Goal: Information Seeking & Learning: Understand process/instructions

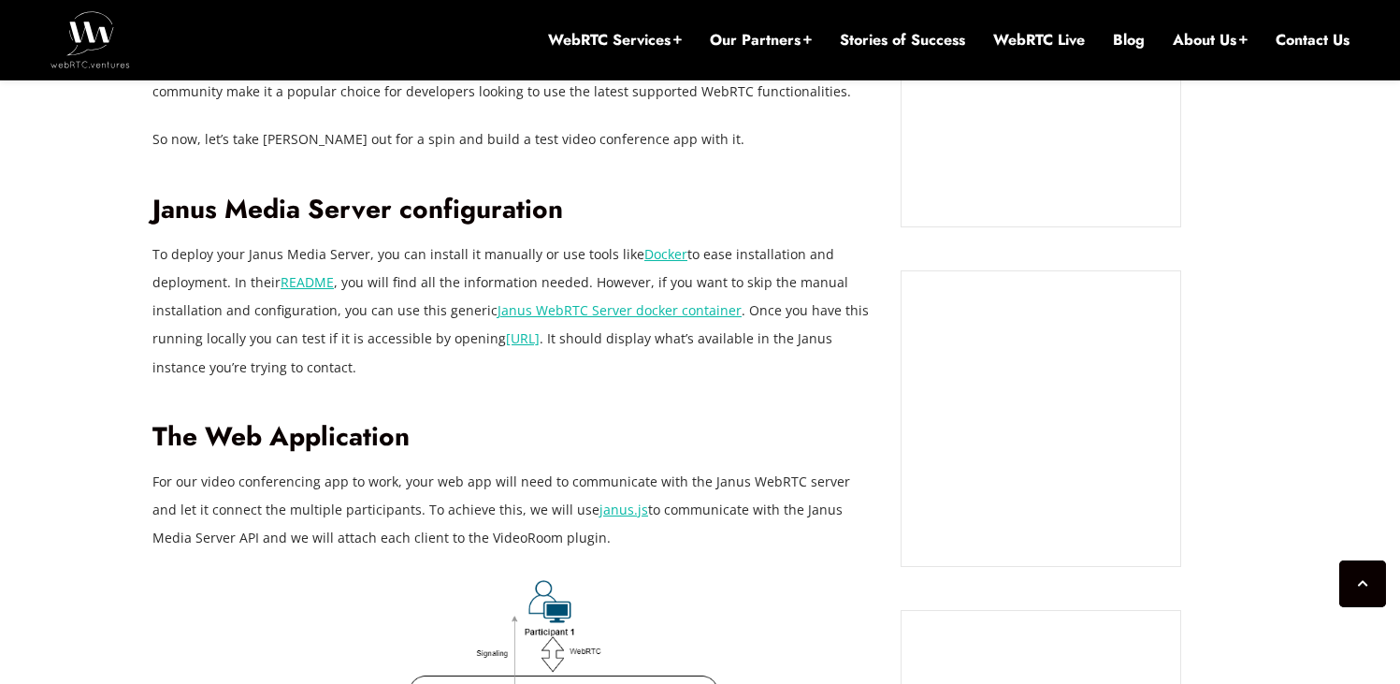
scroll to position [1669, 0]
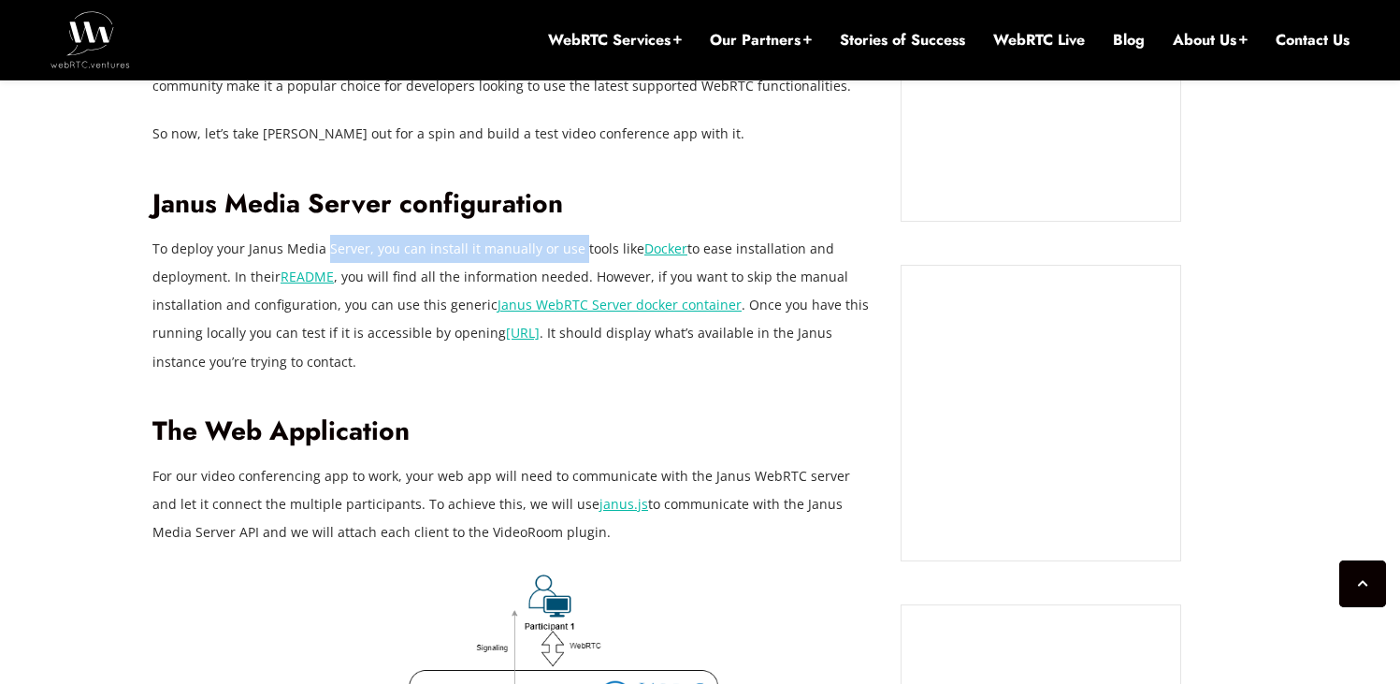
drag, startPoint x: 326, startPoint y: 247, endPoint x: 578, endPoint y: 246, distance: 251.6
click at [577, 247] on p "To deploy your Janus Media Server, you can install it manually or use tools lik…" at bounding box center [512, 305] width 720 height 140
click at [578, 246] on p "To deploy your Janus Media Server, you can install it manually or use tools lik…" at bounding box center [512, 305] width 720 height 140
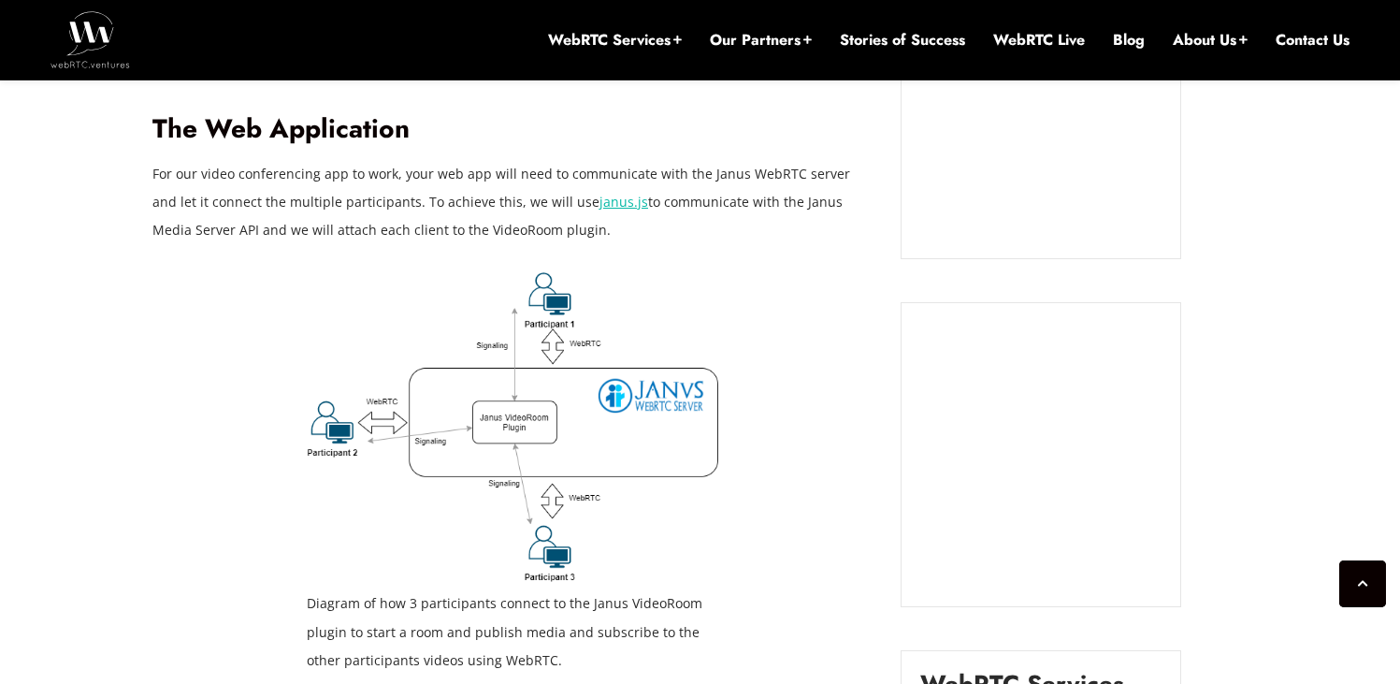
scroll to position [1973, 0]
click at [350, 195] on p "For our video conferencing app to work, your web app will need to communicate w…" at bounding box center [512, 200] width 720 height 84
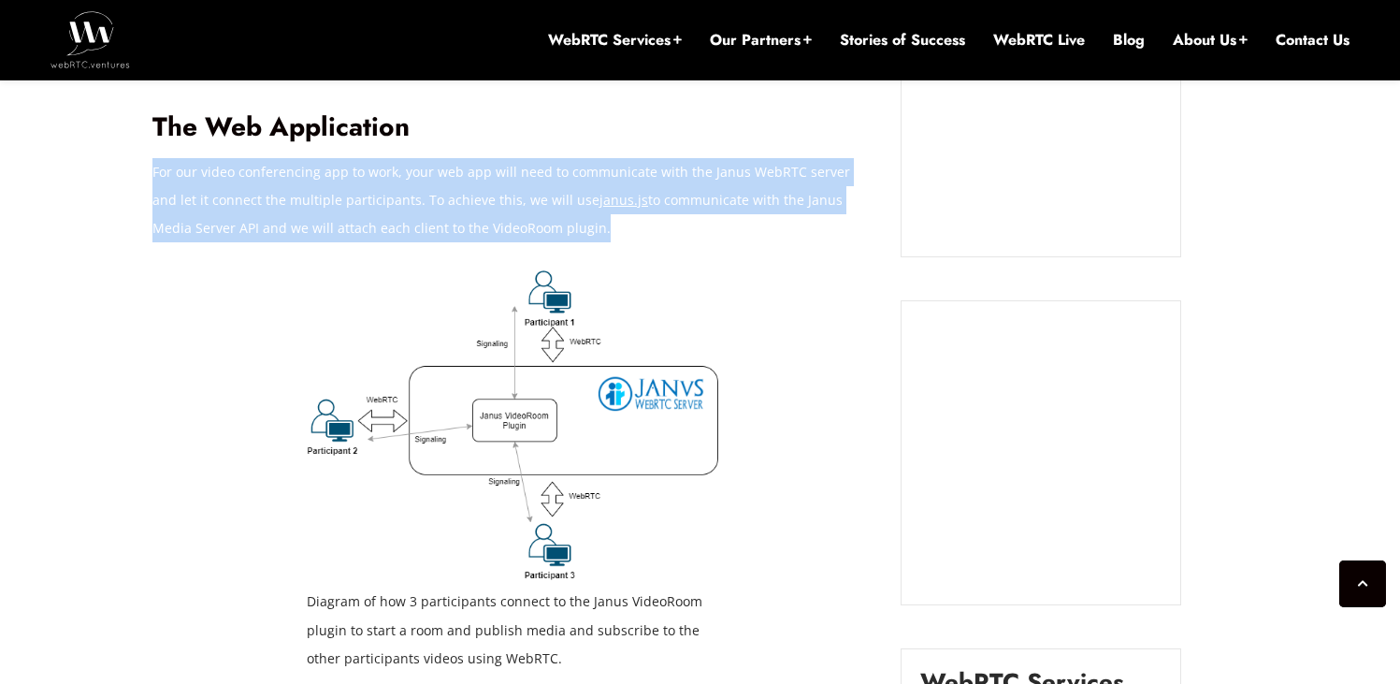
click at [444, 219] on p "For our video conferencing app to work, your web app will need to communicate w…" at bounding box center [512, 200] width 720 height 84
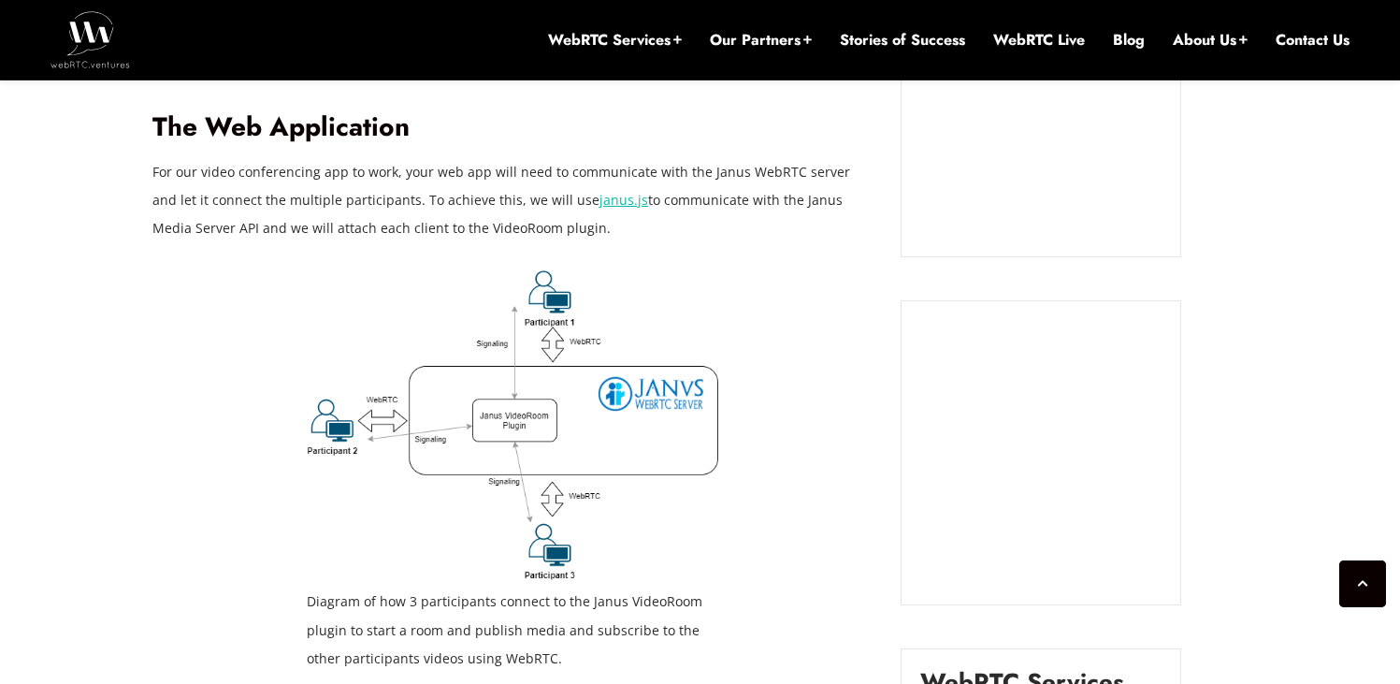
click at [291, 232] on p "For our video conferencing app to work, your web app will need to communicate w…" at bounding box center [512, 200] width 720 height 84
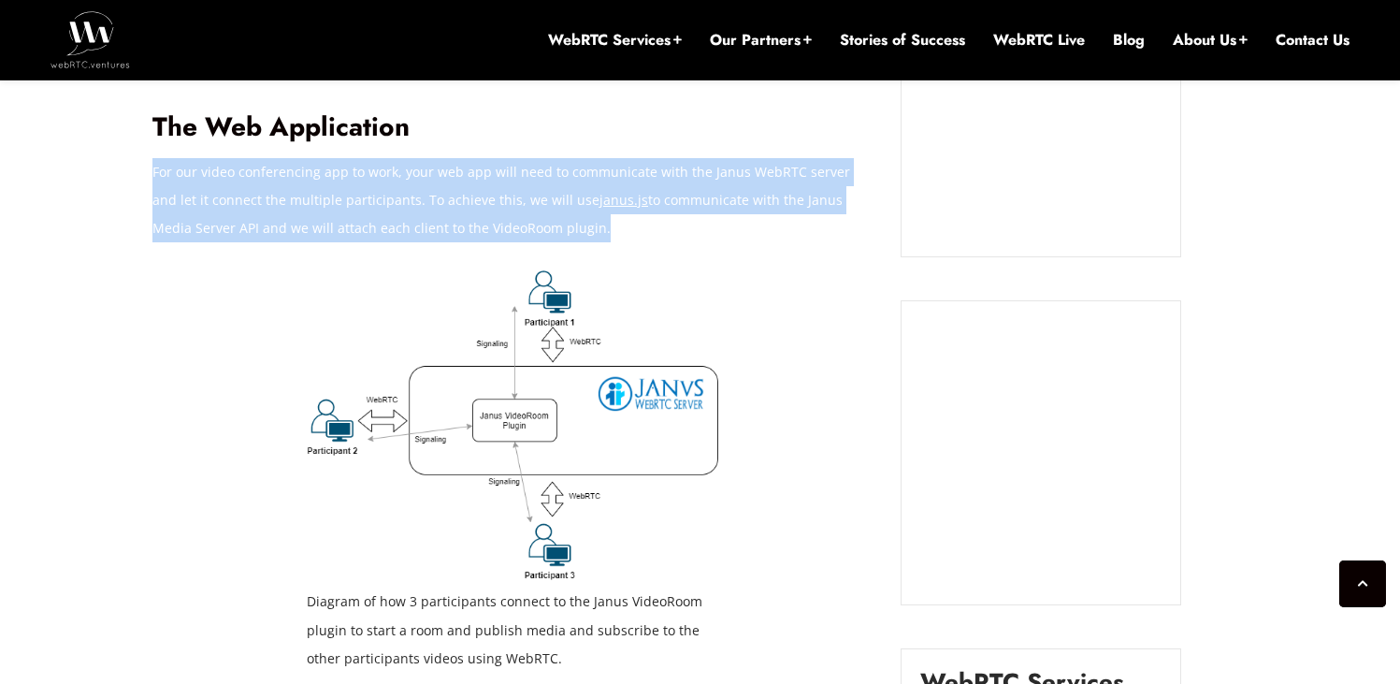
click at [349, 228] on p "For our video conferencing app to work, your web app will need to communicate w…" at bounding box center [512, 200] width 720 height 84
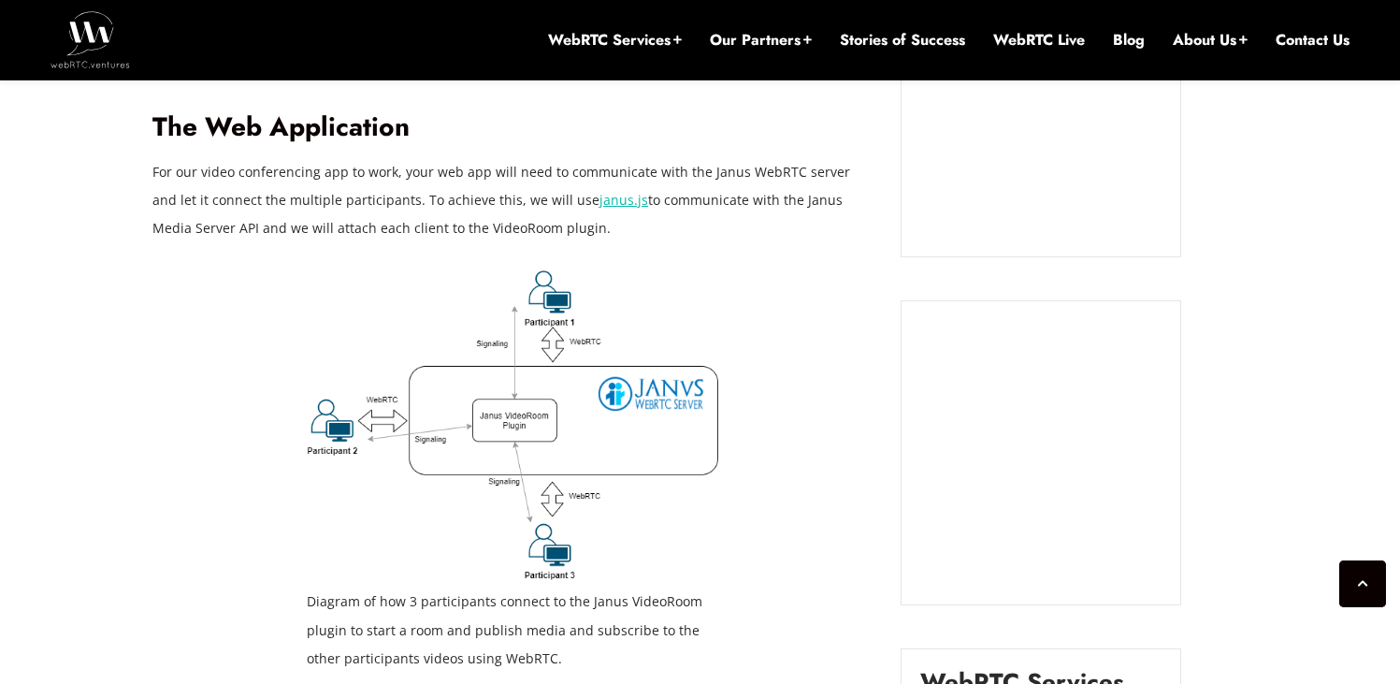
click at [349, 228] on p "For our video conferencing app to work, your web app will need to communicate w…" at bounding box center [512, 200] width 720 height 84
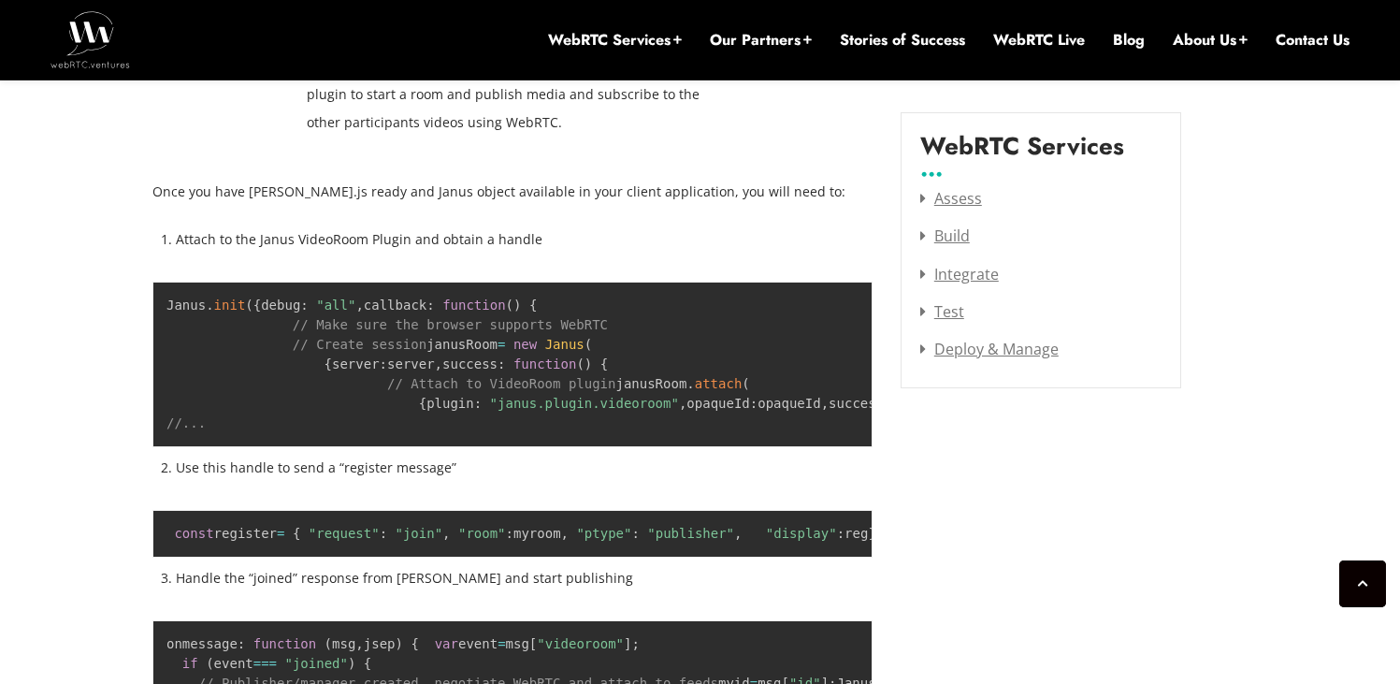
scroll to position [2526, 0]
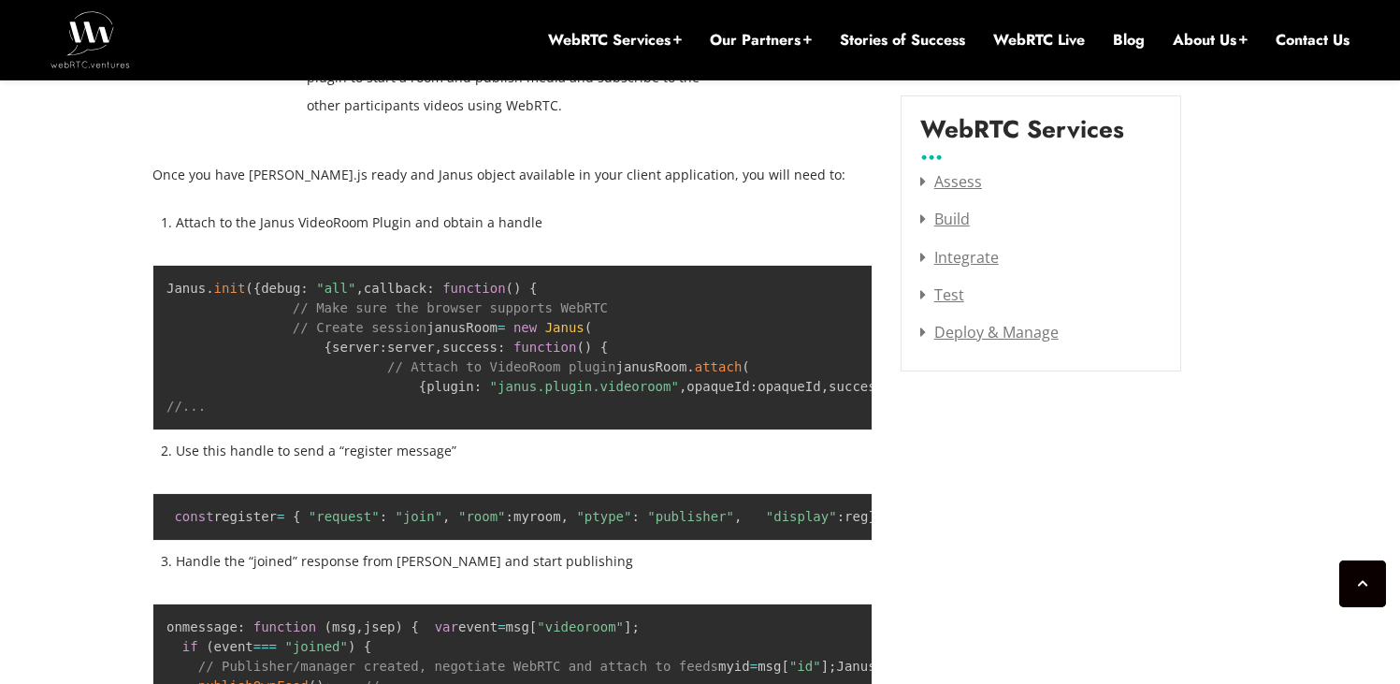
click at [201, 177] on p "Once you have [PERSON_NAME].js ready and Janus object available in your client …" at bounding box center [512, 175] width 720 height 28
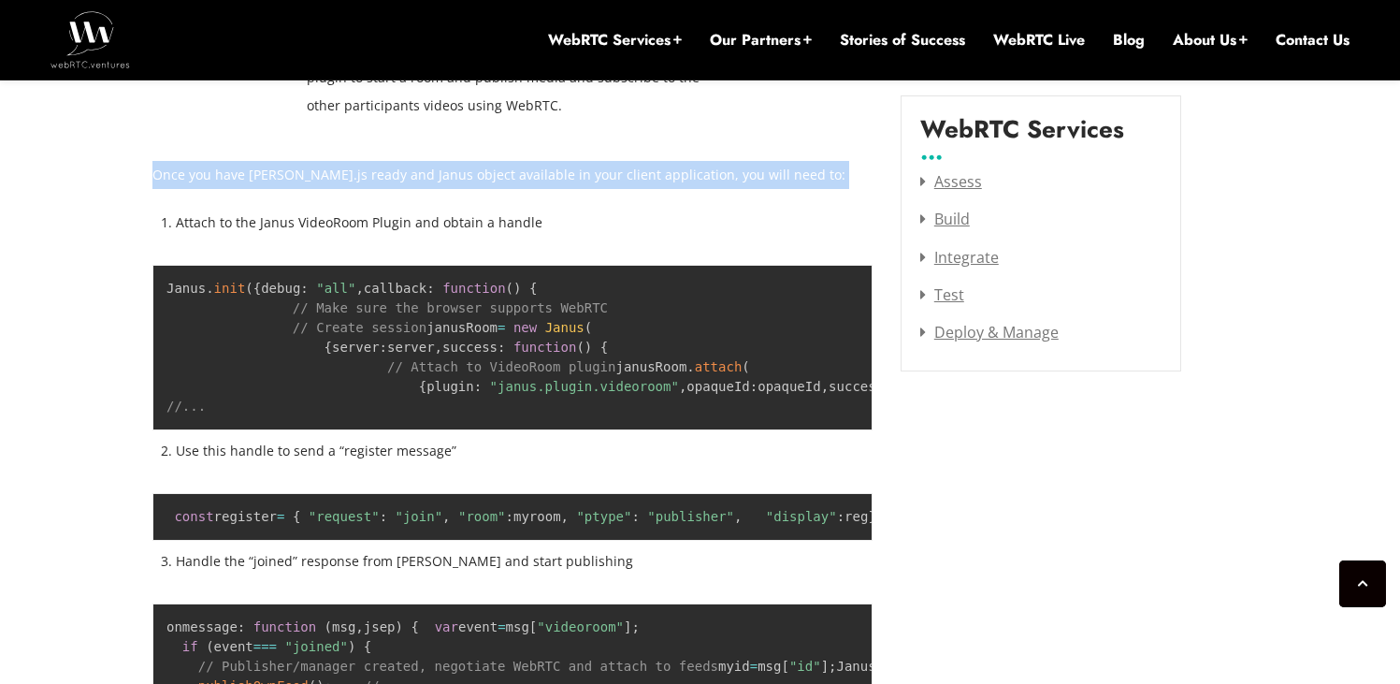
click at [339, 161] on p "Once you have [PERSON_NAME].js ready and Janus object available in your client …" at bounding box center [512, 175] width 720 height 28
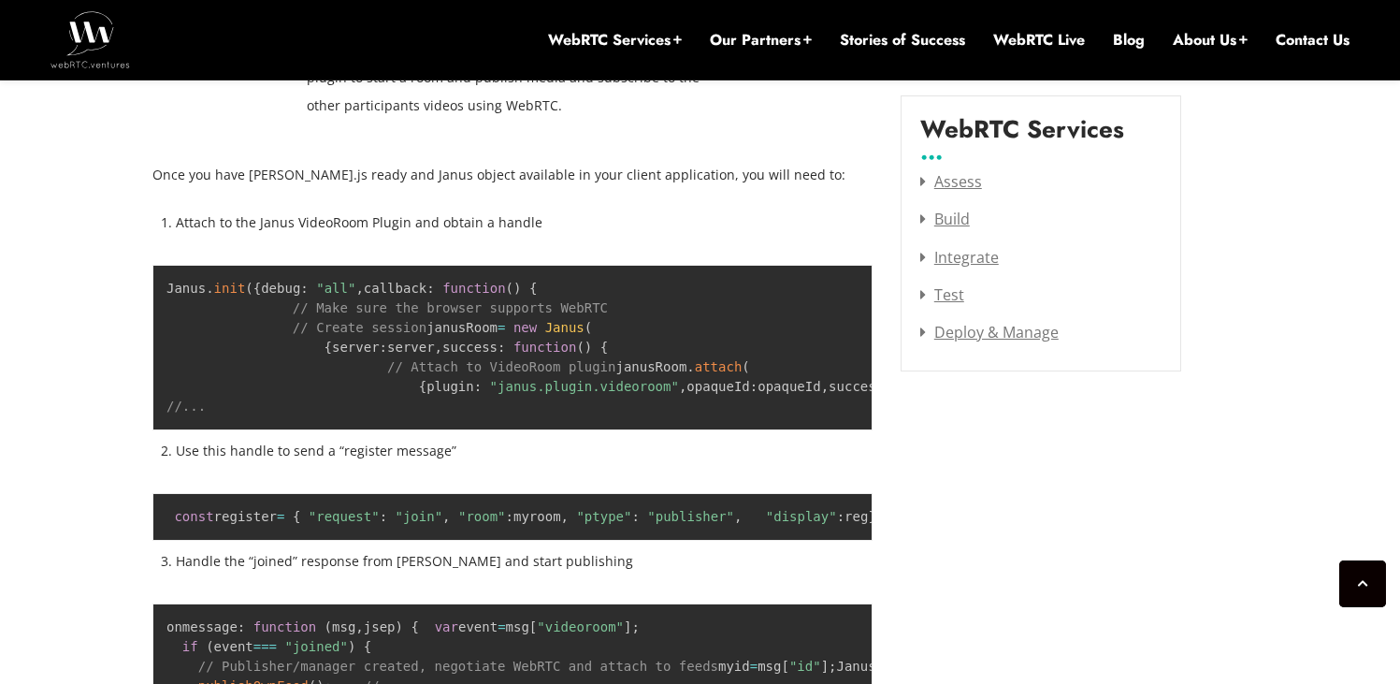
click at [339, 161] on p "Once you have [PERSON_NAME].js ready and Janus object available in your client …" at bounding box center [512, 175] width 720 height 28
click at [420, 166] on p "Once you have [PERSON_NAME].js ready and Janus object available in your client …" at bounding box center [512, 175] width 720 height 28
click at [466, 176] on p "Once you have [PERSON_NAME].js ready and Janus object available in your client …" at bounding box center [512, 175] width 720 height 28
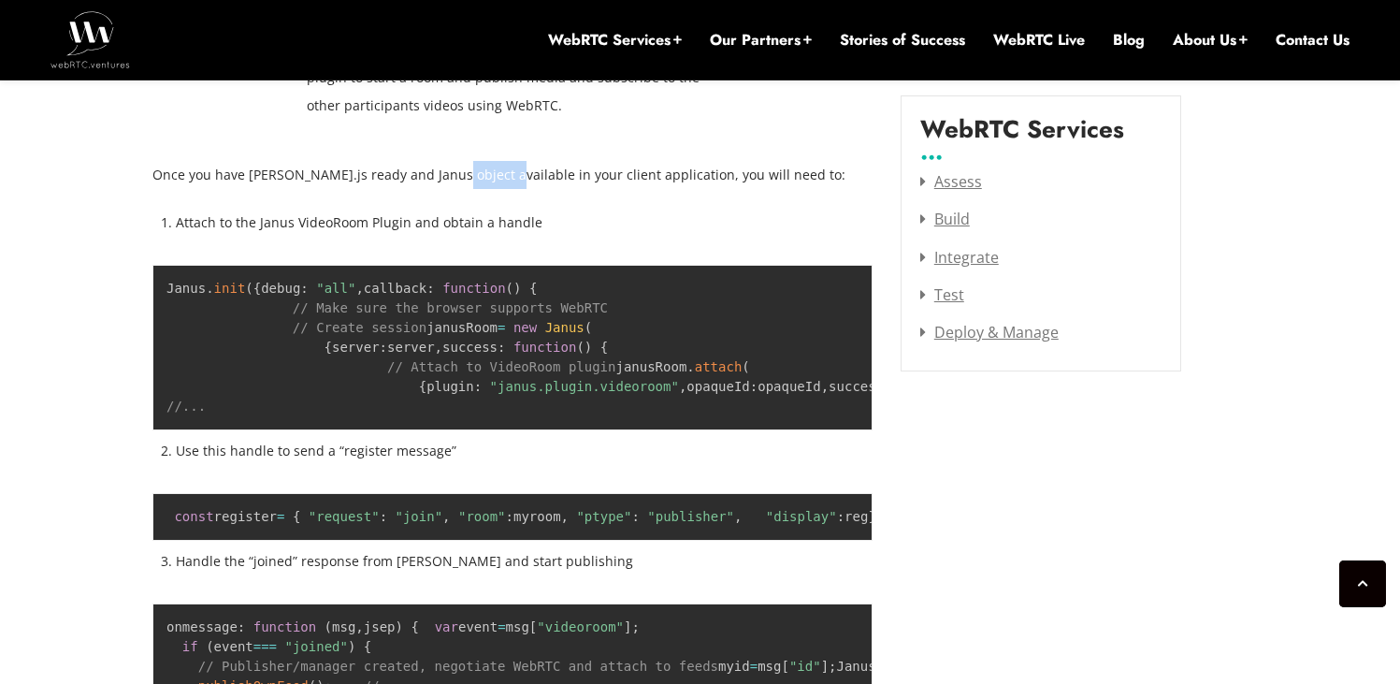
click at [466, 176] on p "Once you have [PERSON_NAME].js ready and Janus object available in your client …" at bounding box center [512, 175] width 720 height 28
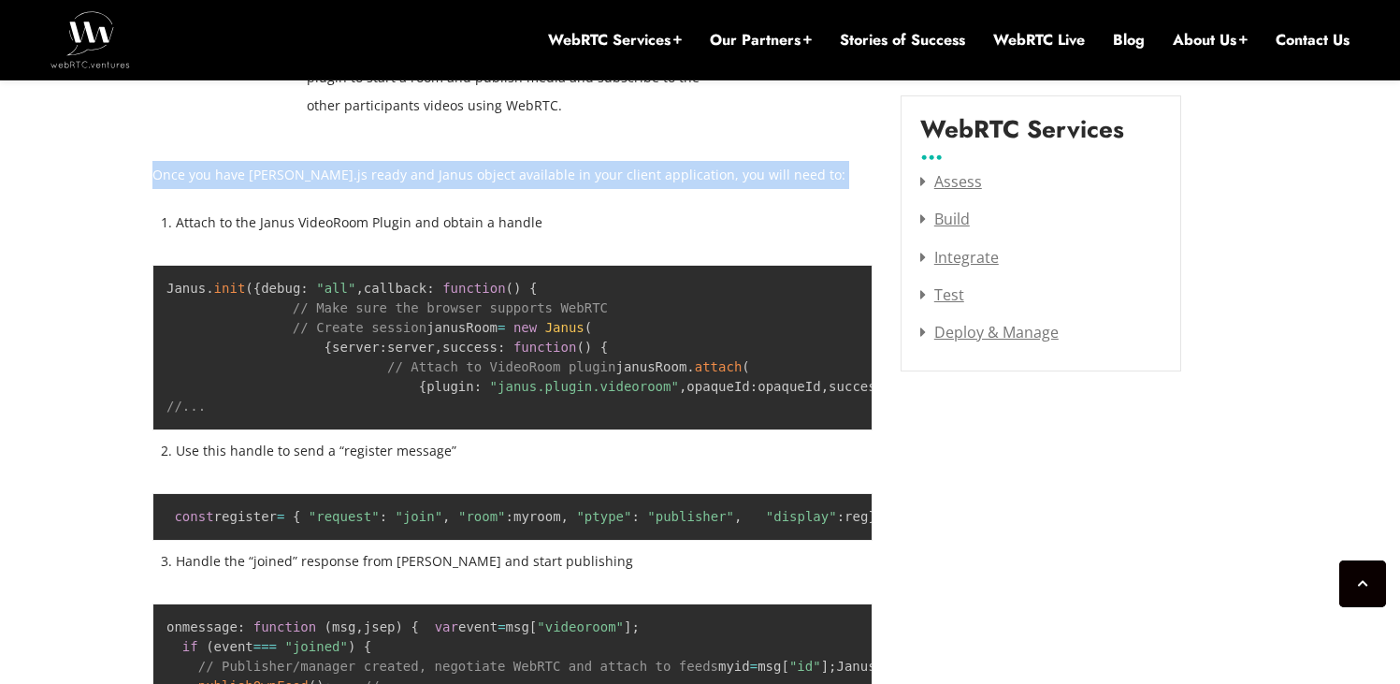
click at [315, 212] on li "Attach to the Janus VideoRoom Plugin and obtain a handle" at bounding box center [524, 223] width 697 height 28
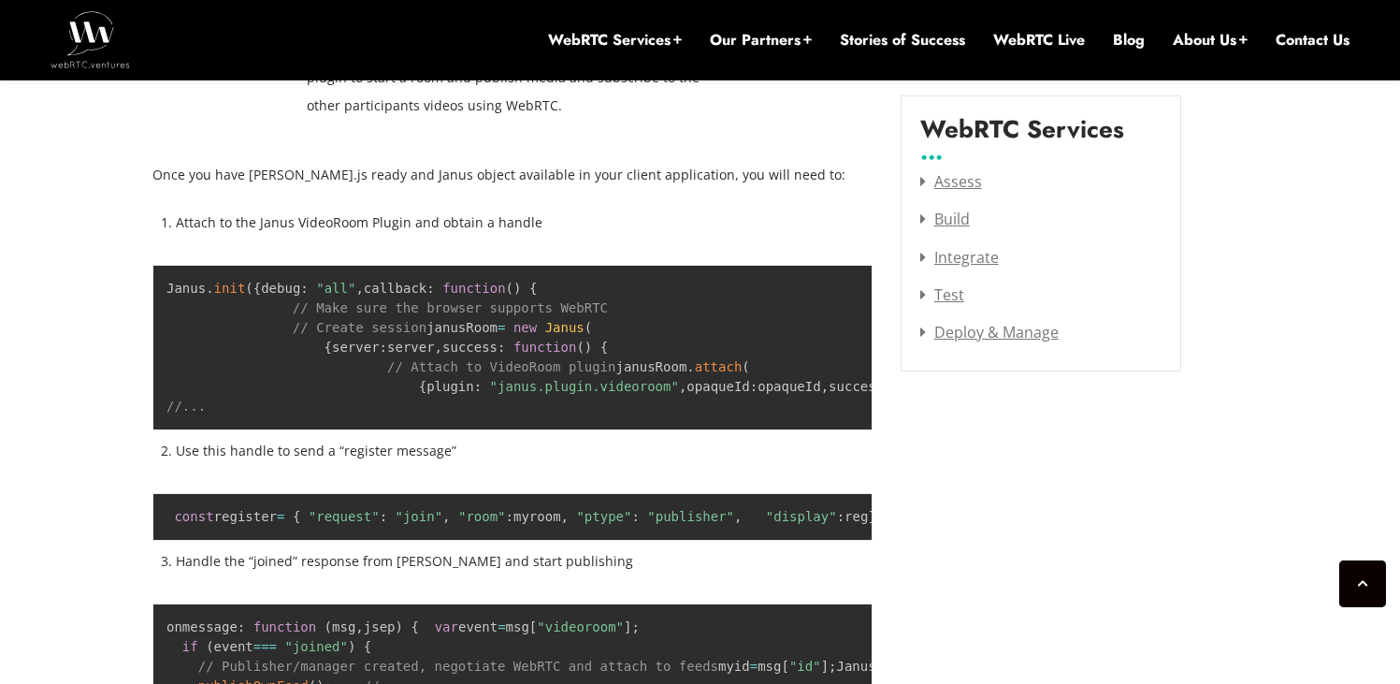
click at [315, 212] on li "Attach to the Janus VideoRoom Plugin and obtain a handle" at bounding box center [524, 223] width 697 height 28
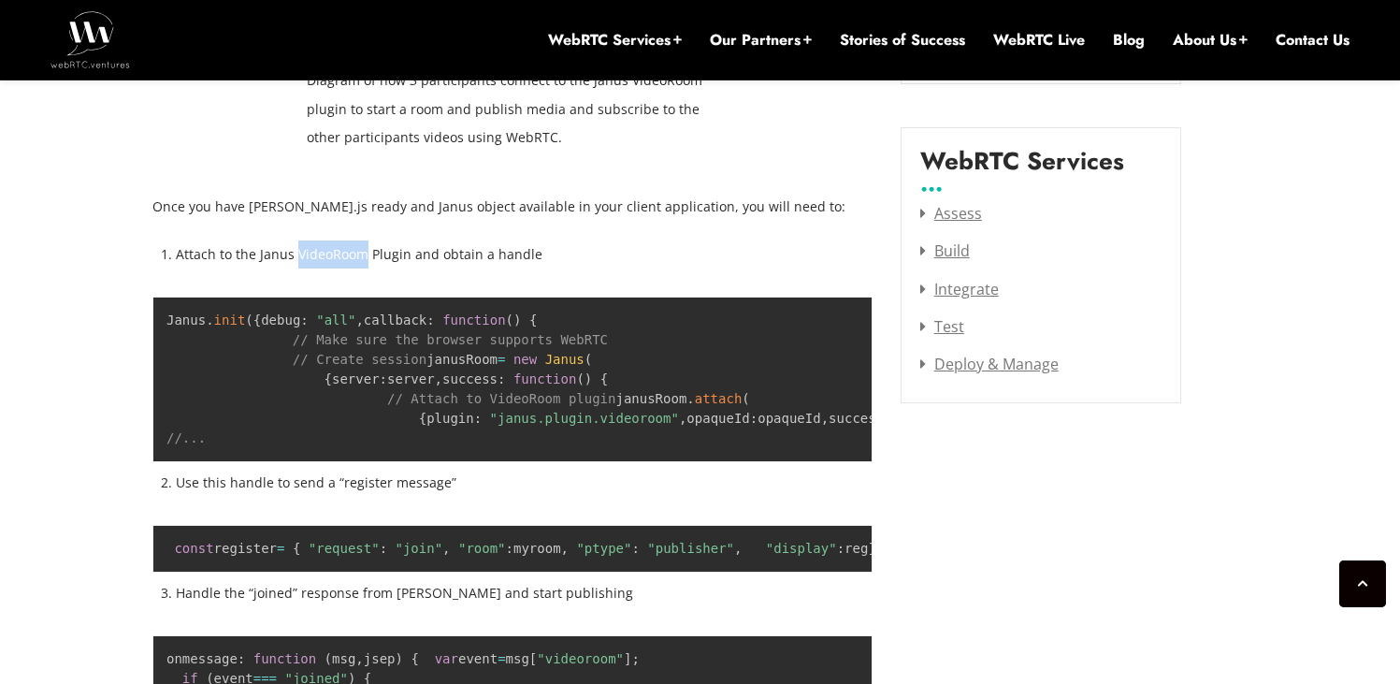
scroll to position [2497, 0]
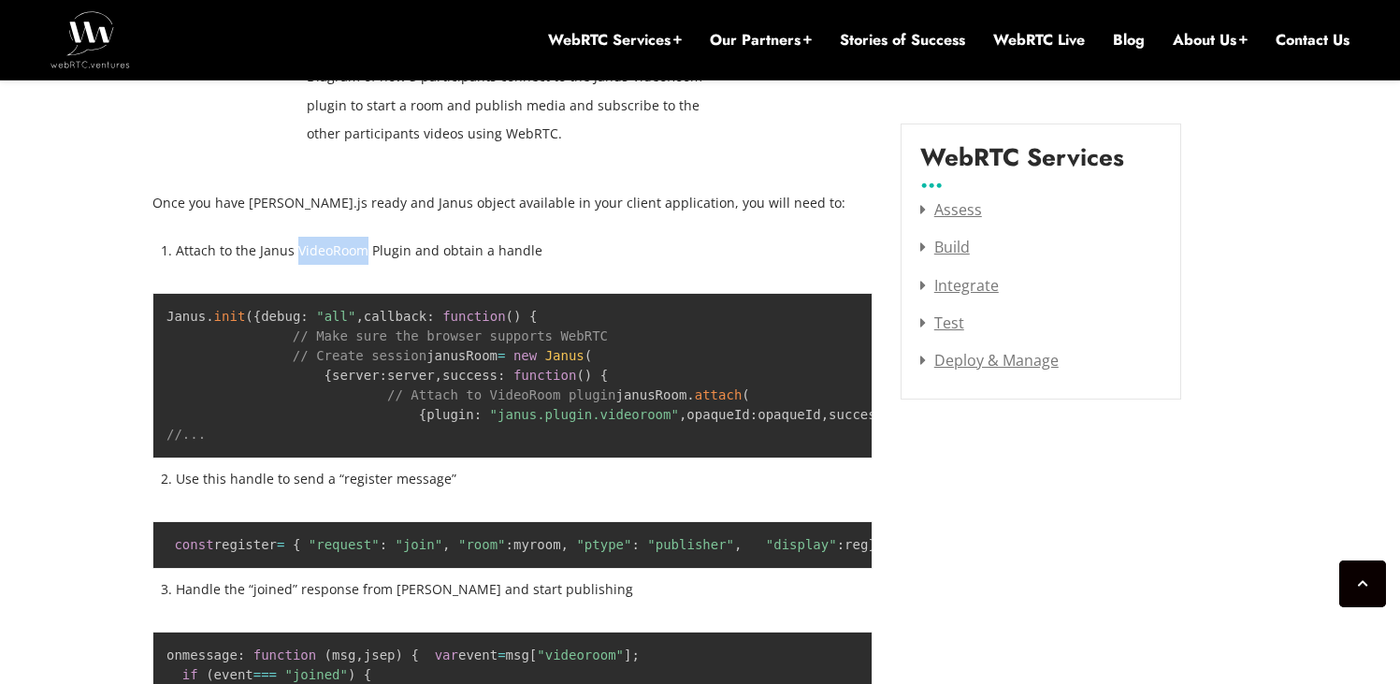
click at [540, 237] on li "Attach to the Janus VideoRoom Plugin and obtain a handle" at bounding box center [524, 251] width 697 height 28
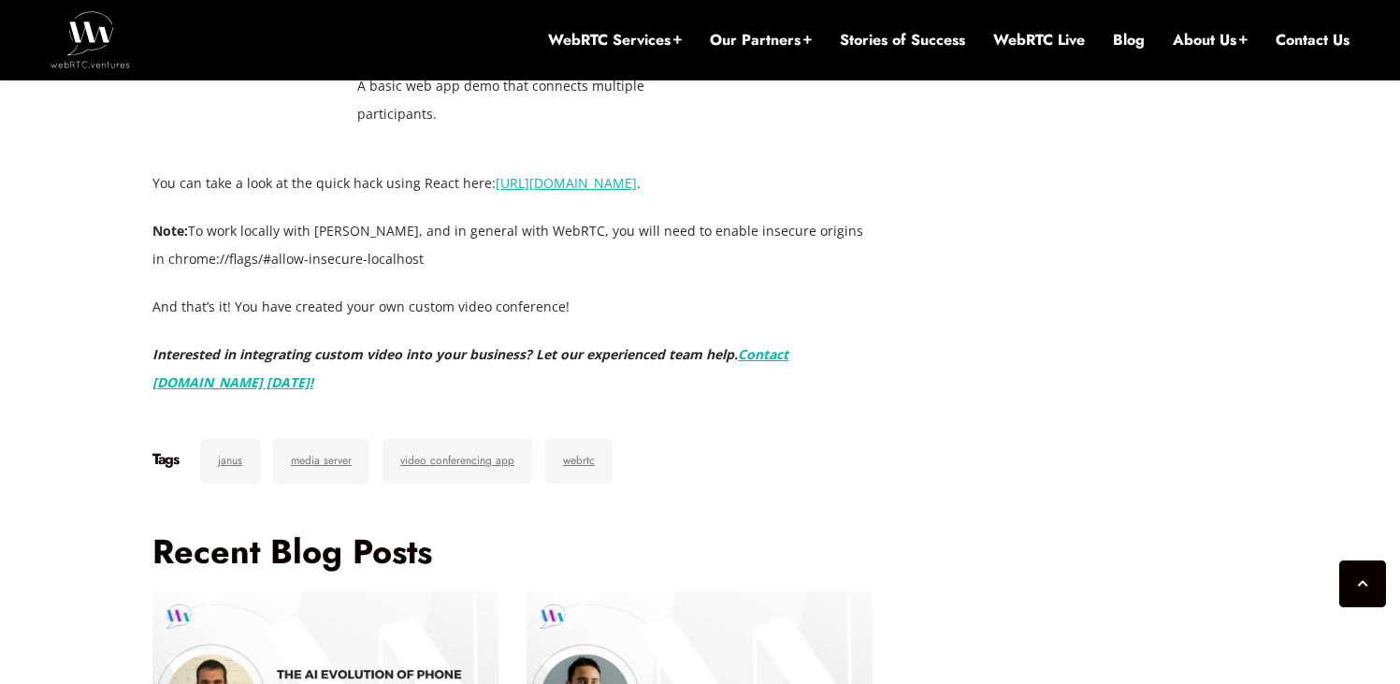
scroll to position [3786, 0]
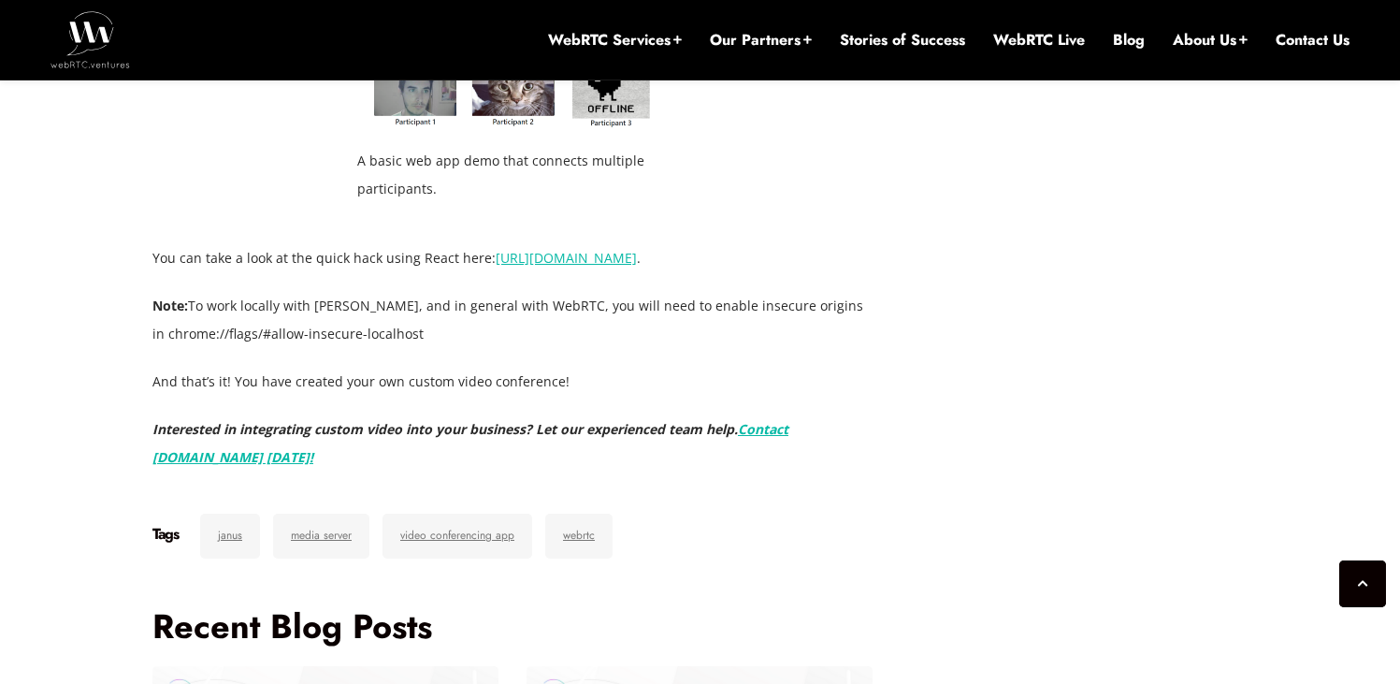
click at [602, 267] on link "[URL][DOMAIN_NAME]" at bounding box center [566, 258] width 141 height 18
